Goal: Task Accomplishment & Management: Manage account settings

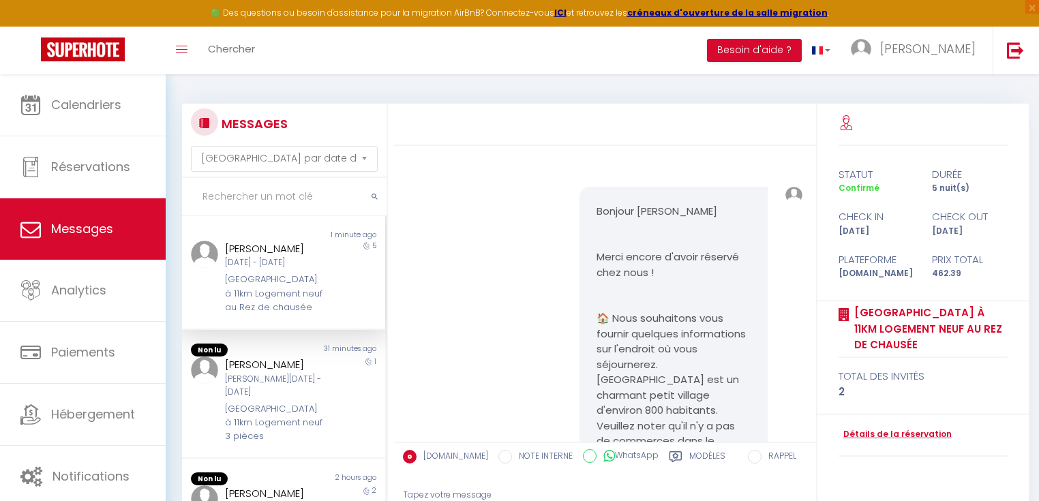
select select "message"
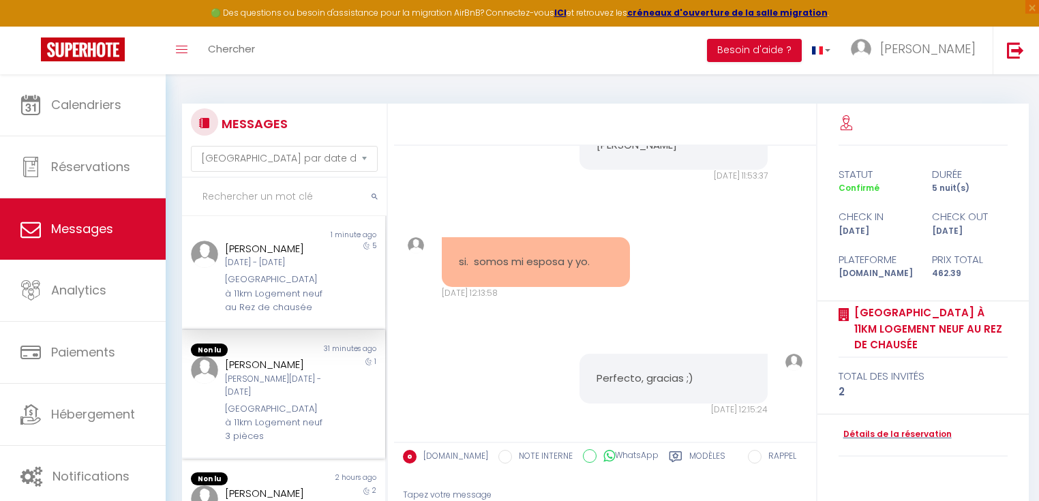
click at [271, 399] on div "[PERSON_NAME][DATE] - [DATE]" at bounding box center [275, 386] width 100 height 26
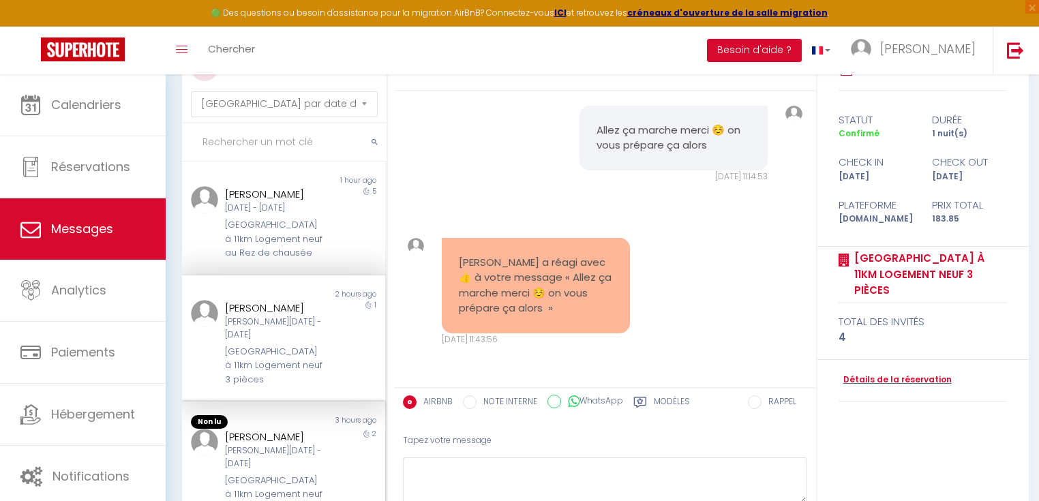
scroll to position [55, 0]
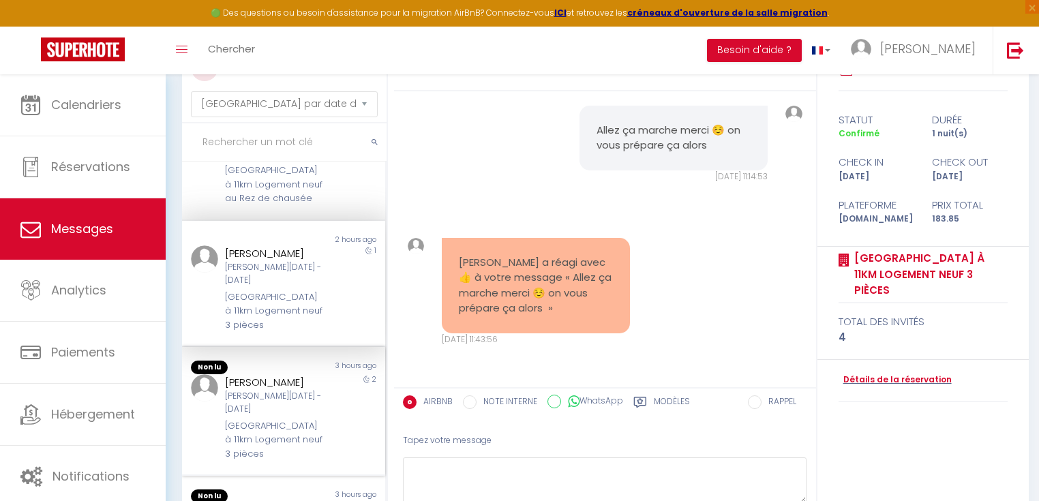
click at [241, 409] on div "[PERSON_NAME][DATE] - [DATE]" at bounding box center [275, 403] width 100 height 26
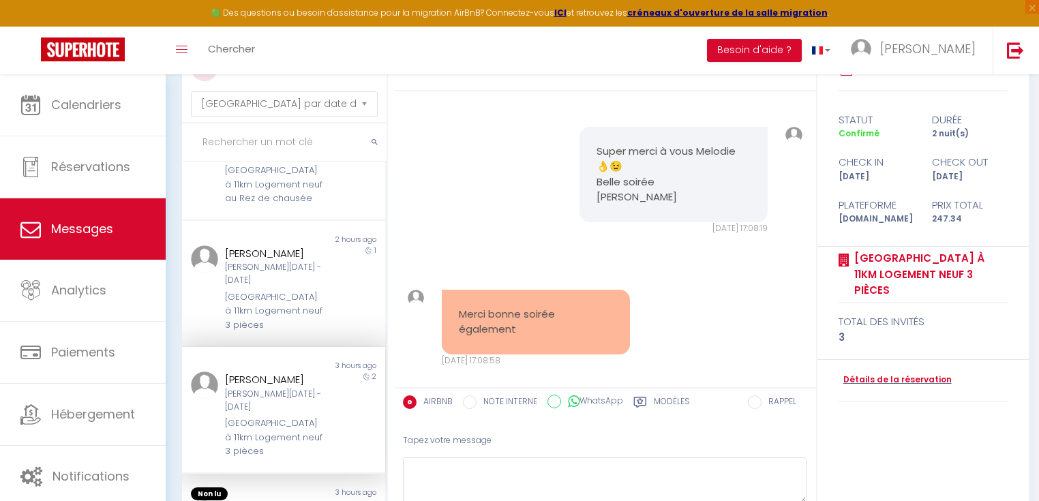
scroll to position [3533, 0]
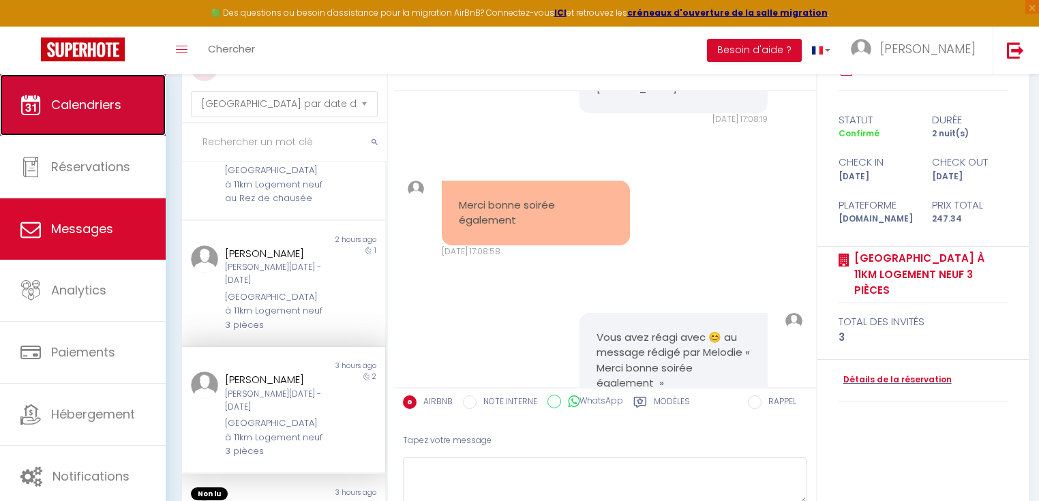
click at [72, 110] on span "Calendriers" at bounding box center [86, 104] width 70 height 17
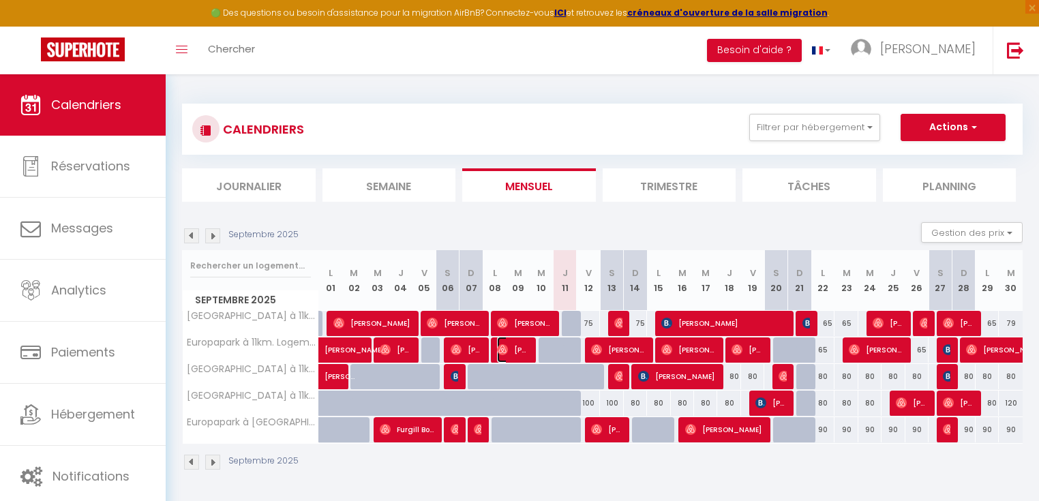
click at [510, 347] on span "[PERSON_NAME]" at bounding box center [512, 350] width 31 height 26
select select "OK"
select select "0"
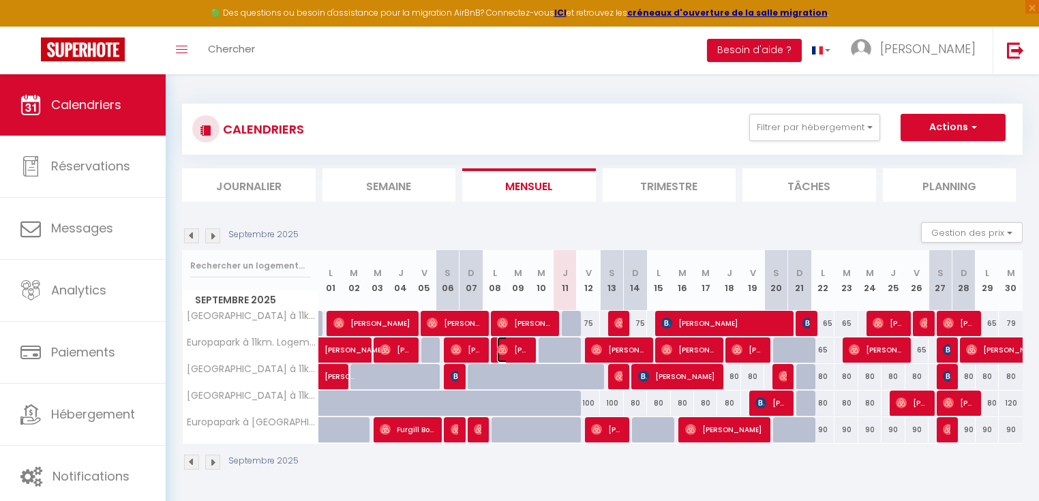
select select "1"
select select
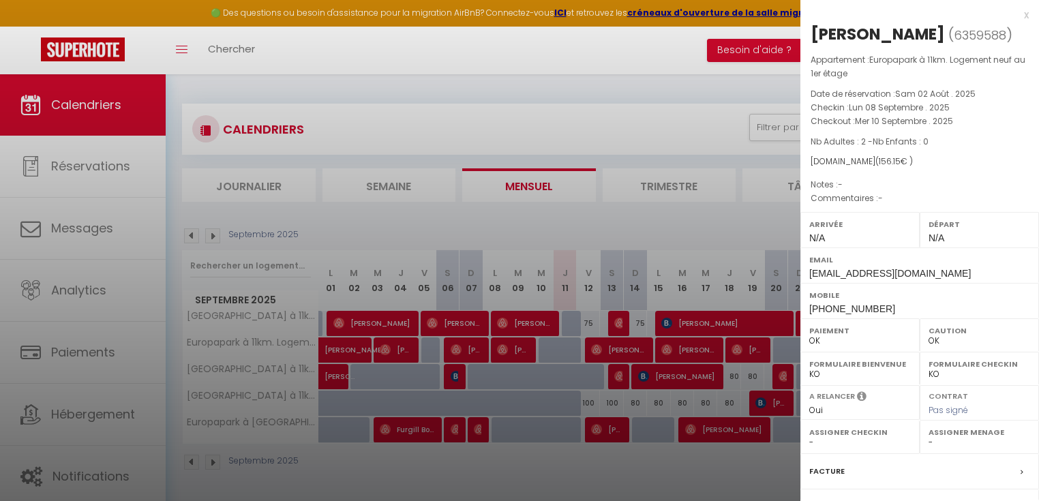
click at [1018, 15] on div "x" at bounding box center [914, 15] width 228 height 16
